Goal: Check status

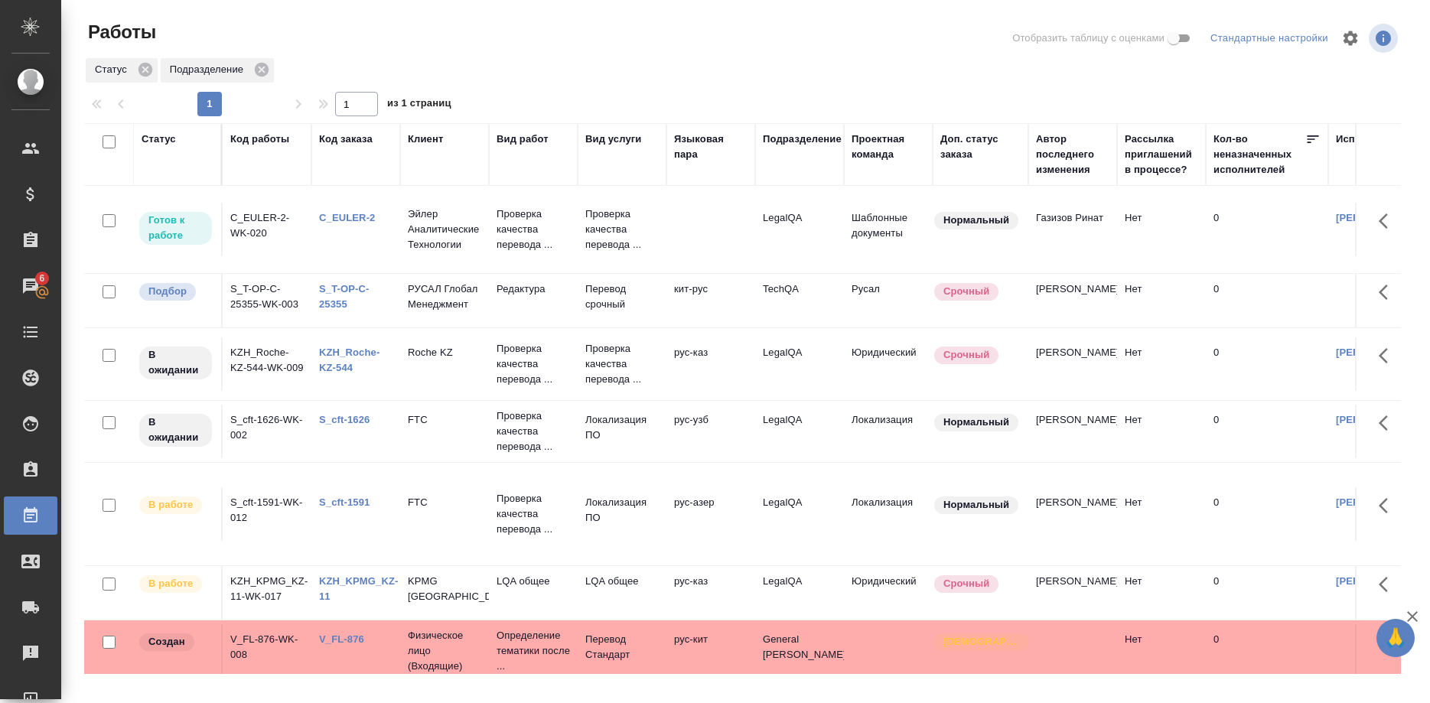
scroll to position [156, 0]
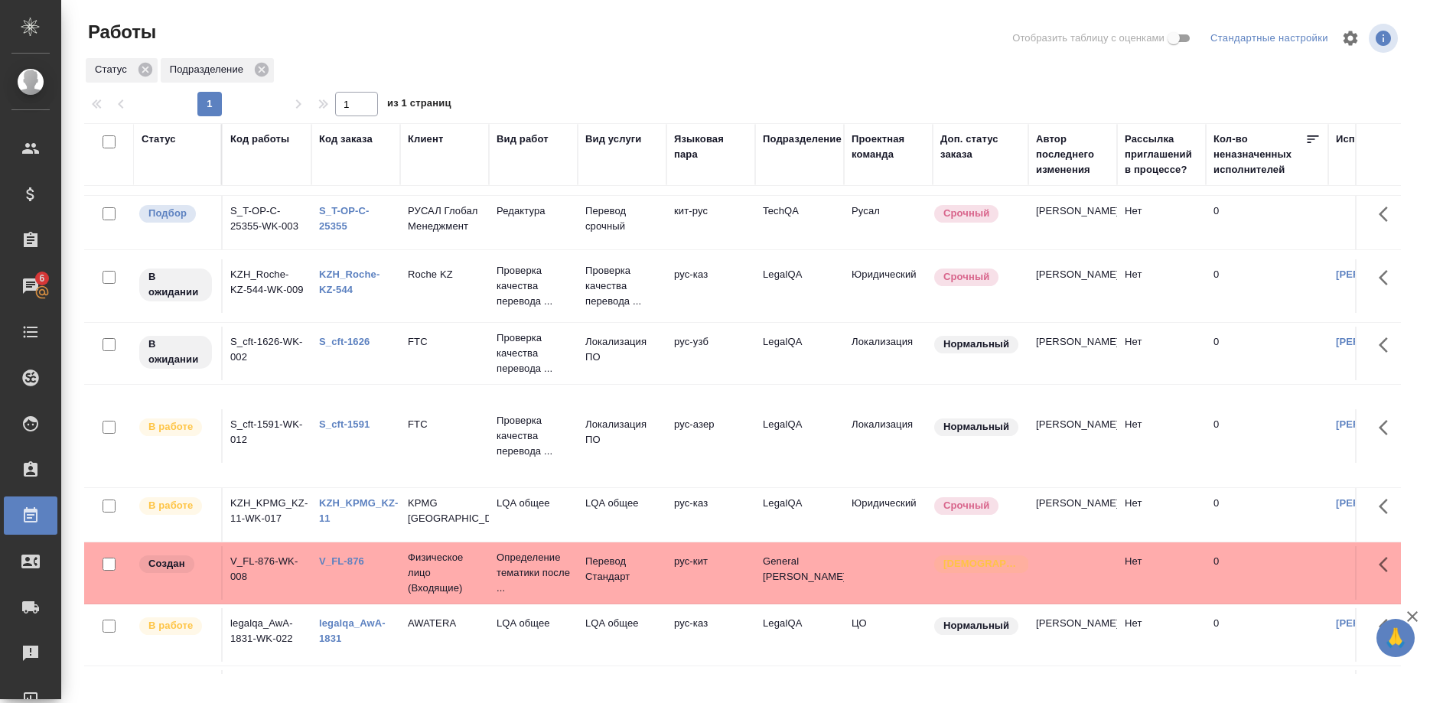
click at [344, 347] on link "S_cft-1626" at bounding box center [344, 341] width 51 height 11
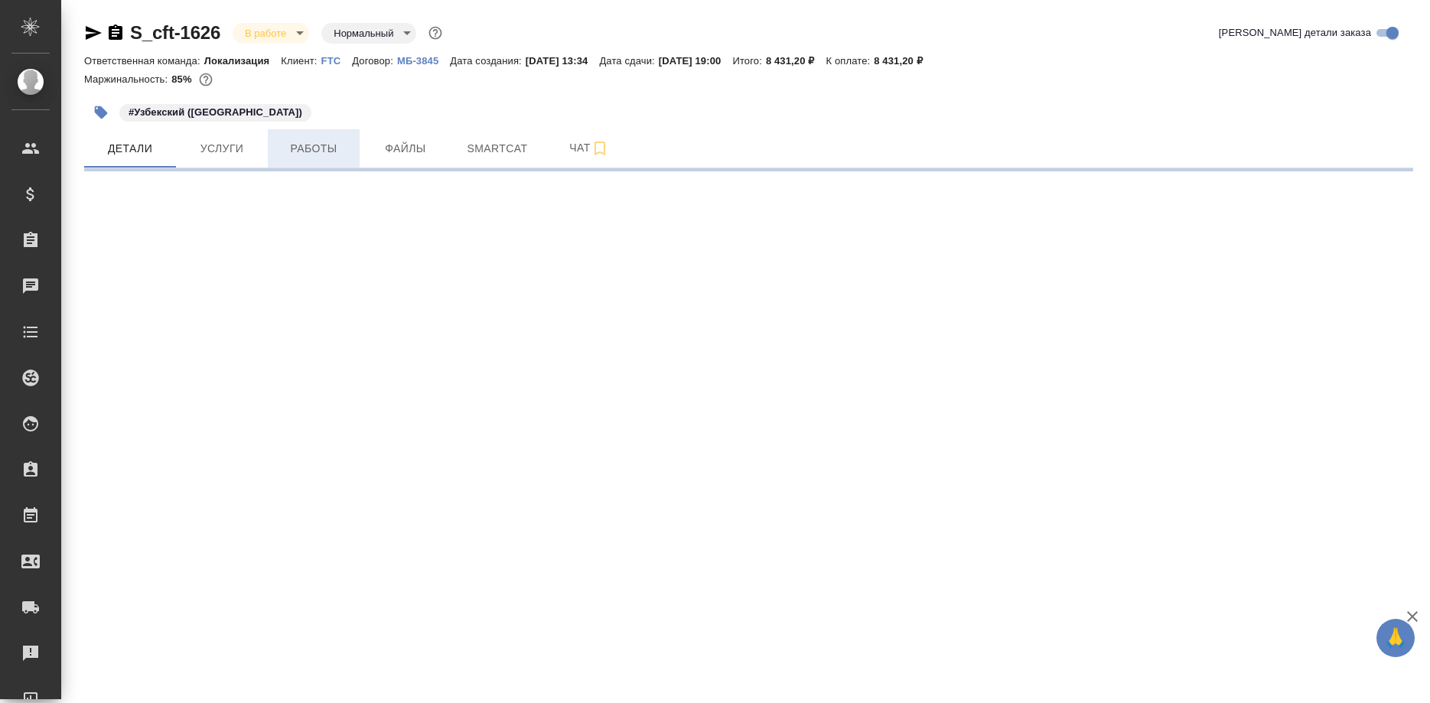
click at [310, 153] on span "Работы" at bounding box center [313, 148] width 73 height 19
select select "RU"
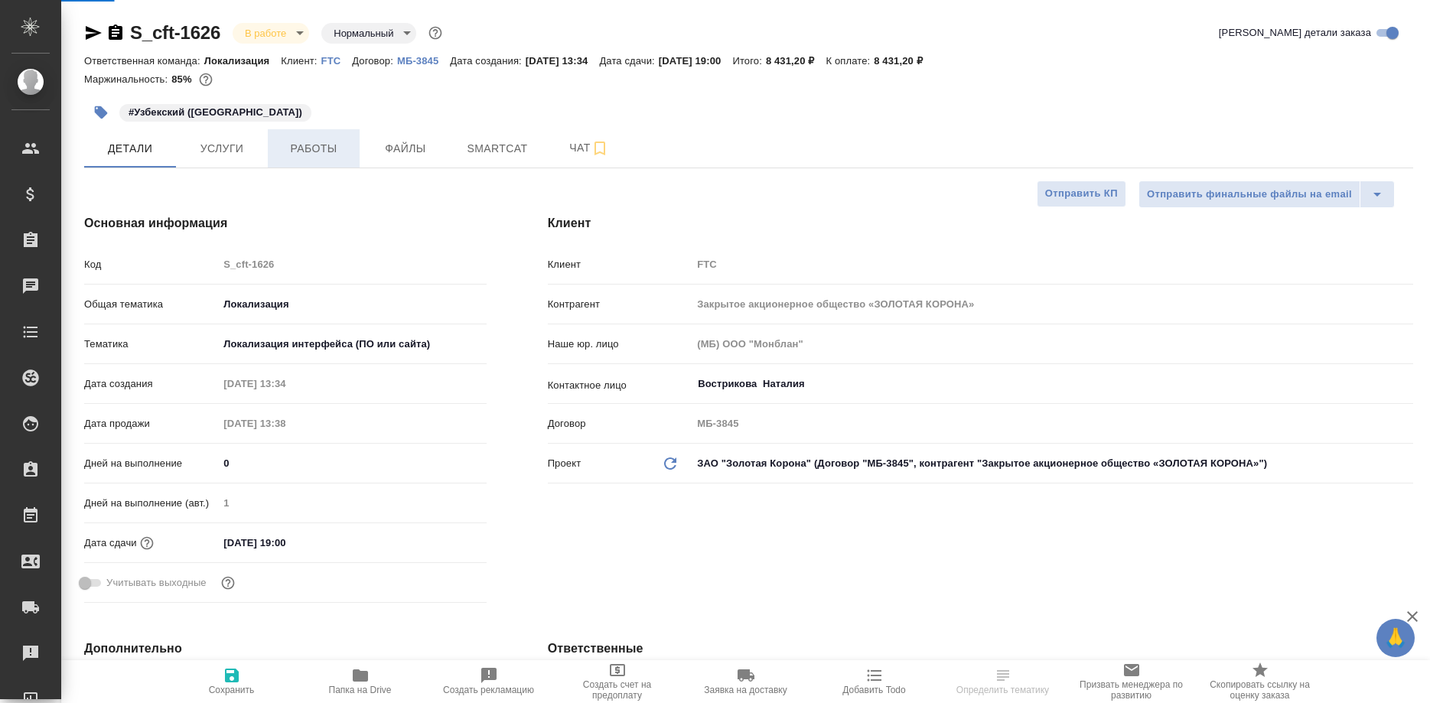
type textarea "x"
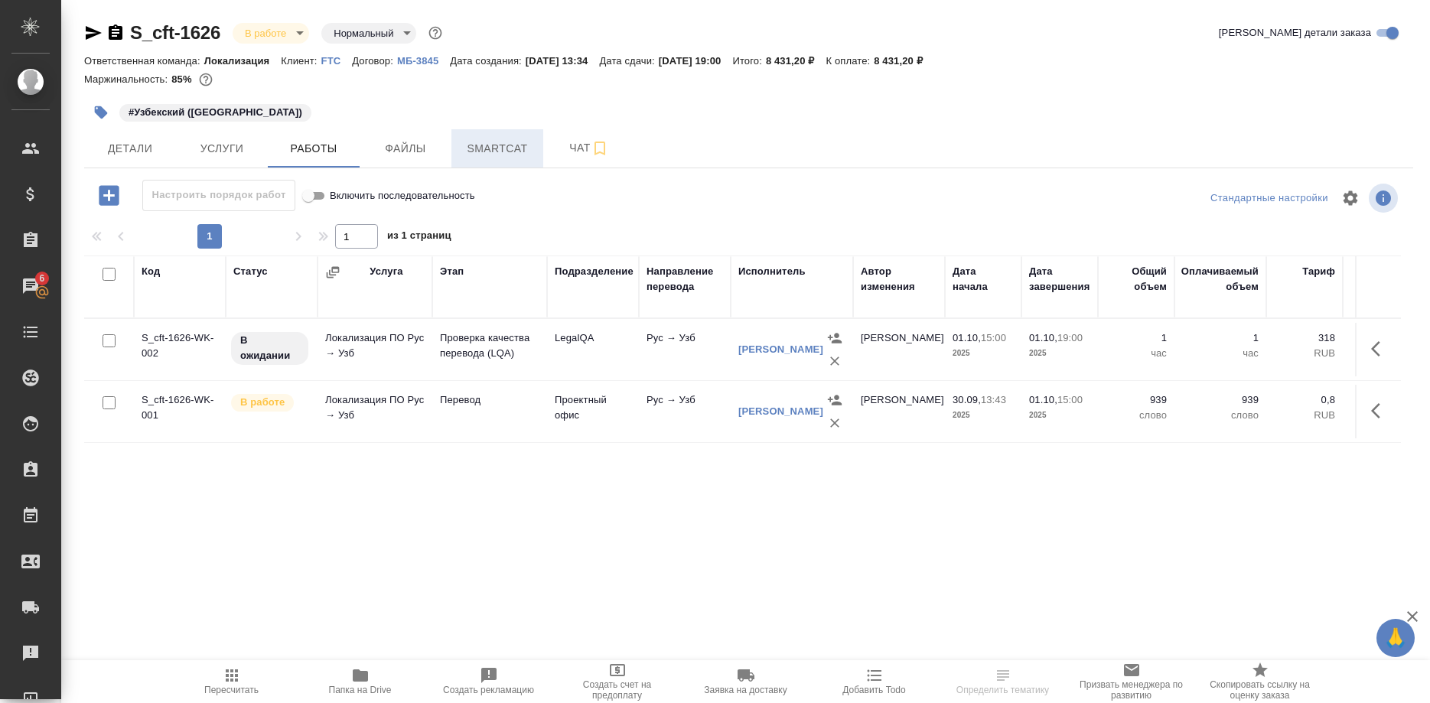
click at [486, 145] on span "Smartcat" at bounding box center [497, 148] width 73 height 19
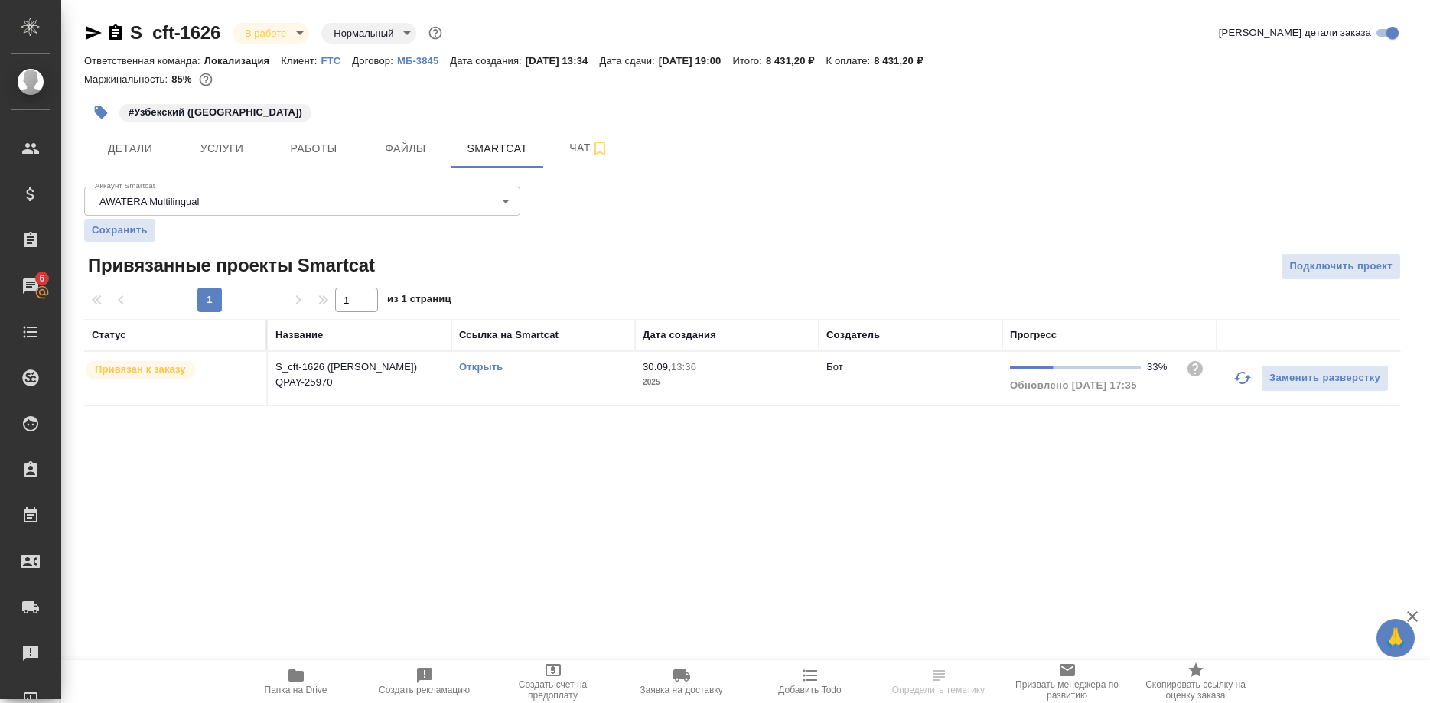
drag, startPoint x: 480, startPoint y: 369, endPoint x: 491, endPoint y: 370, distance: 11.6
click at [487, 370] on link "Открыть" at bounding box center [481, 366] width 44 height 11
click at [321, 145] on span "Работы" at bounding box center [313, 148] width 73 height 19
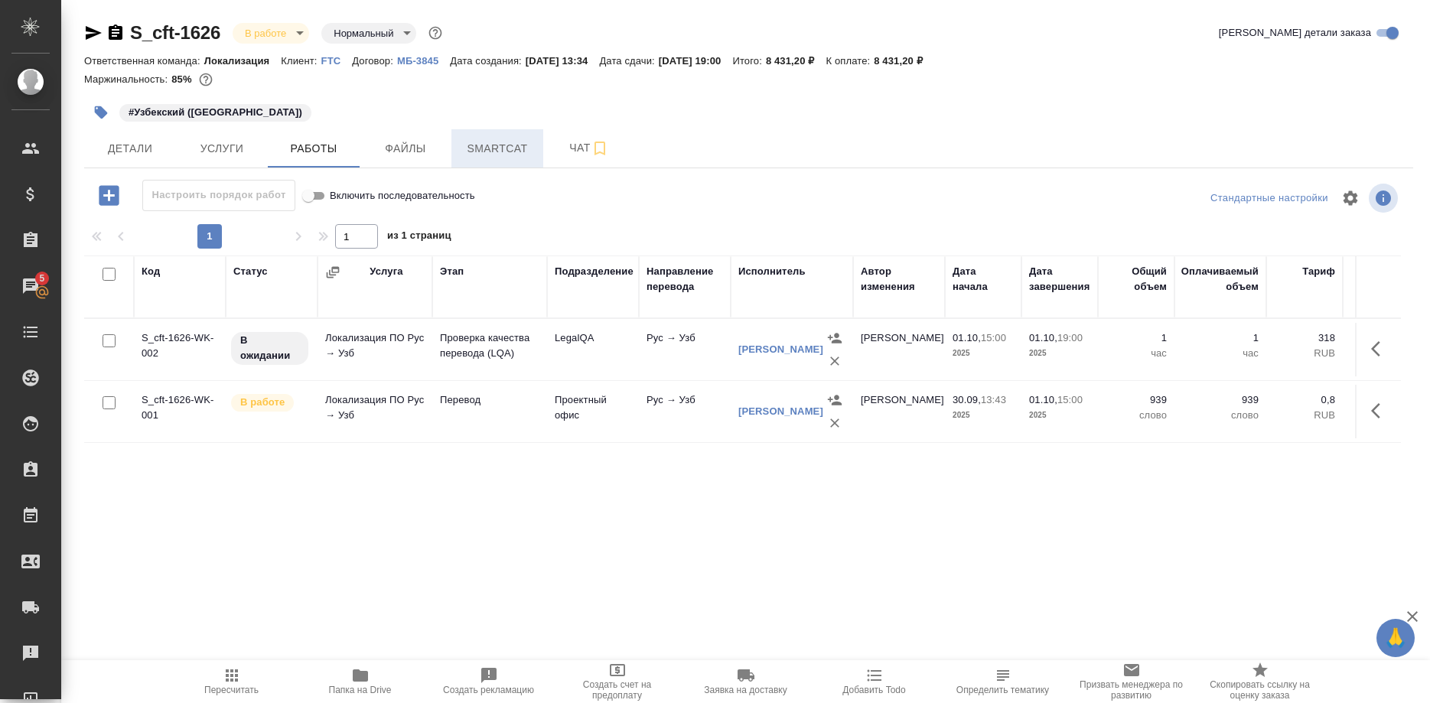
click at [474, 149] on span "Smartcat" at bounding box center [497, 148] width 73 height 19
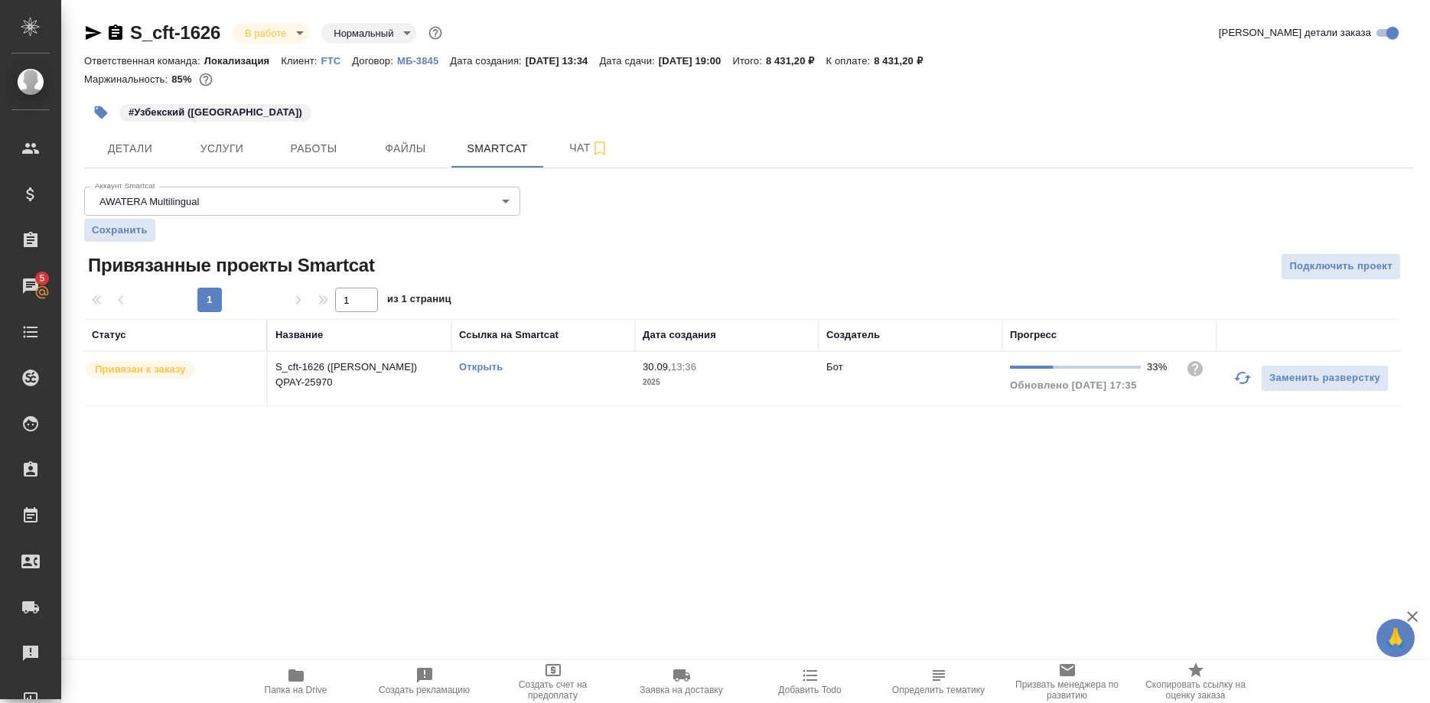
click at [1230, 379] on button "button" at bounding box center [1242, 378] width 37 height 37
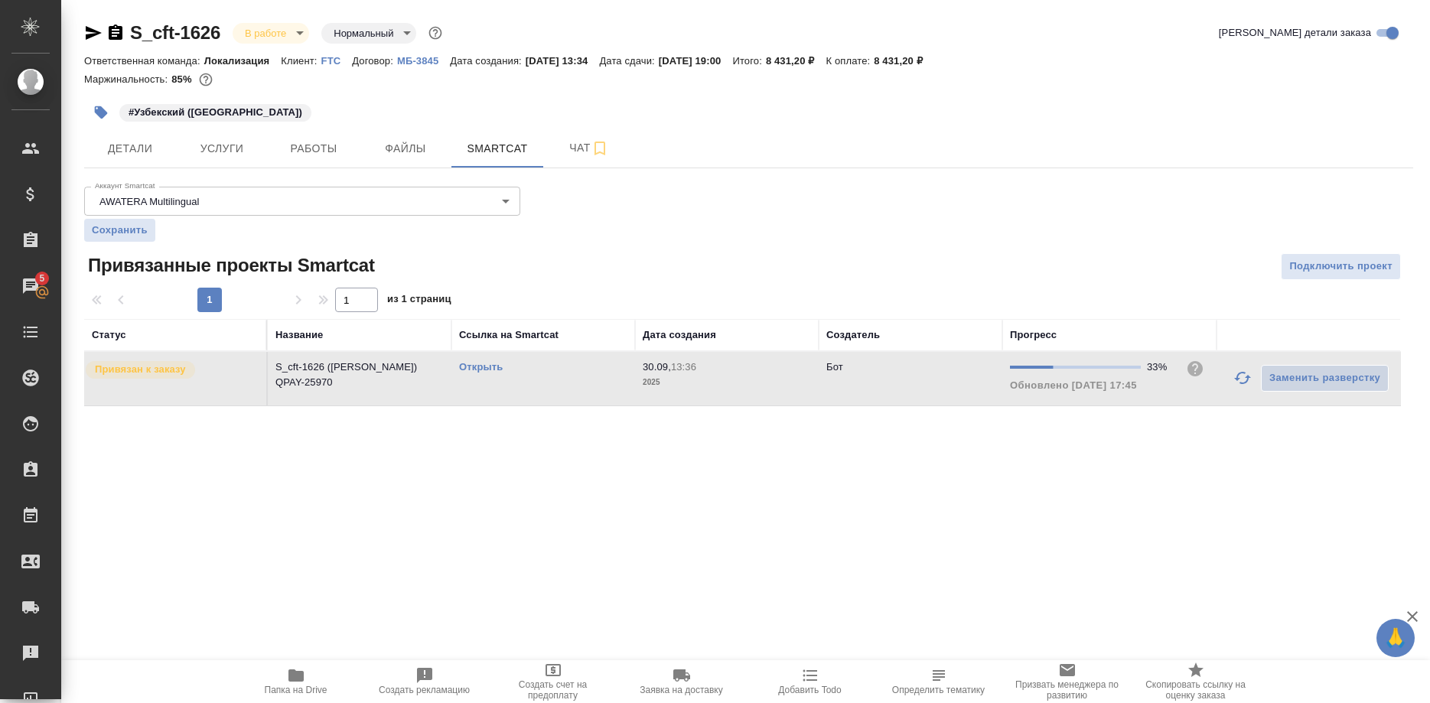
click at [488, 366] on link "Открыть" at bounding box center [481, 366] width 44 height 11
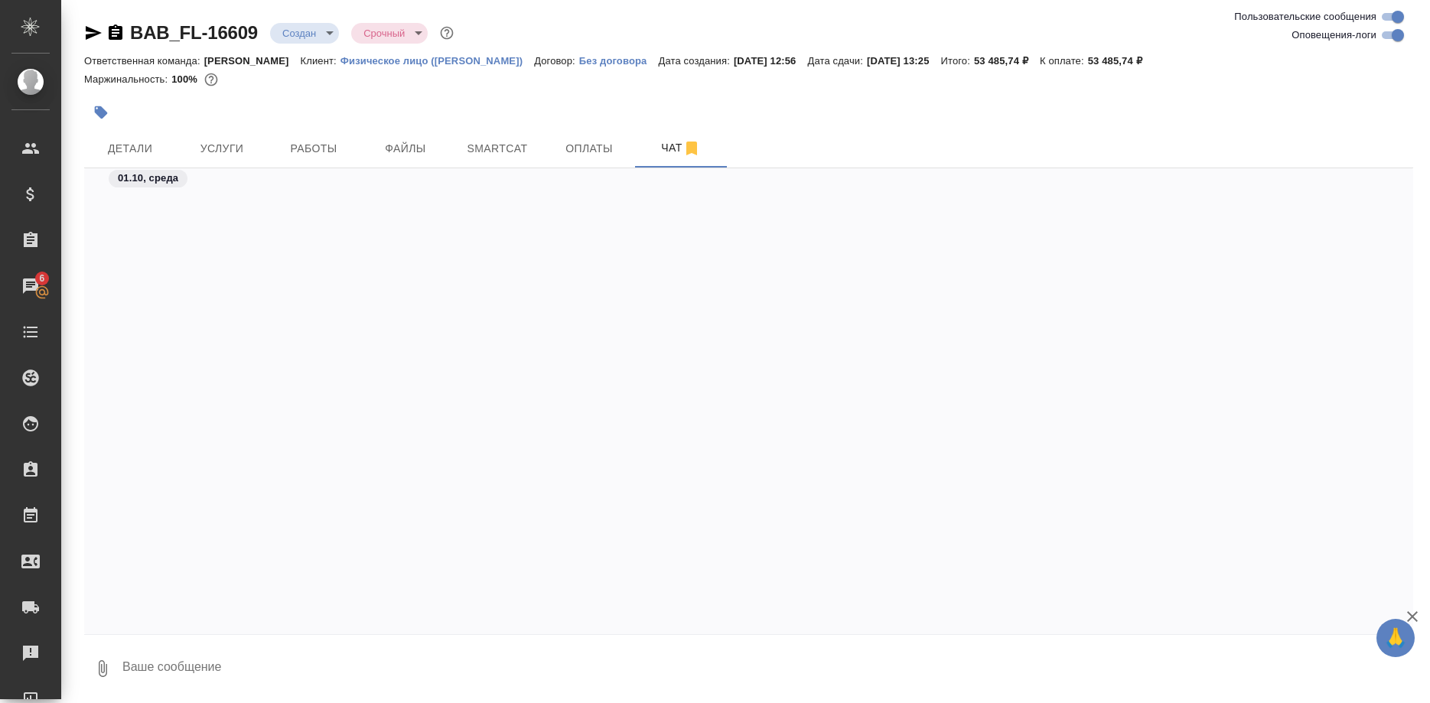
scroll to position [5548, 0]
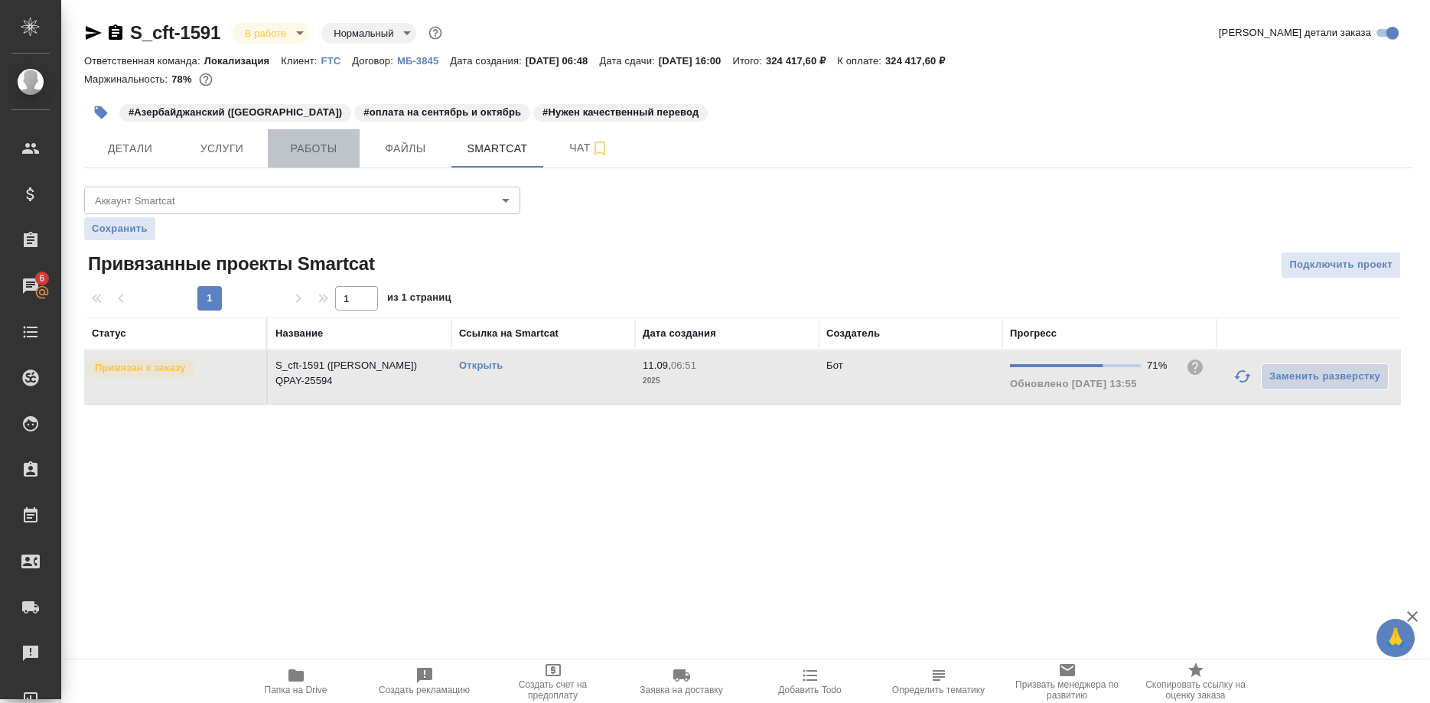
click at [317, 150] on span "Работы" at bounding box center [313, 148] width 73 height 19
